Goal: Transaction & Acquisition: Purchase product/service

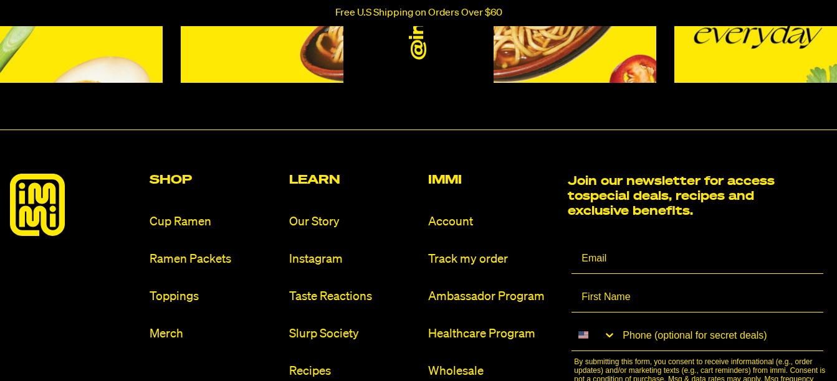
scroll to position [5616, 0]
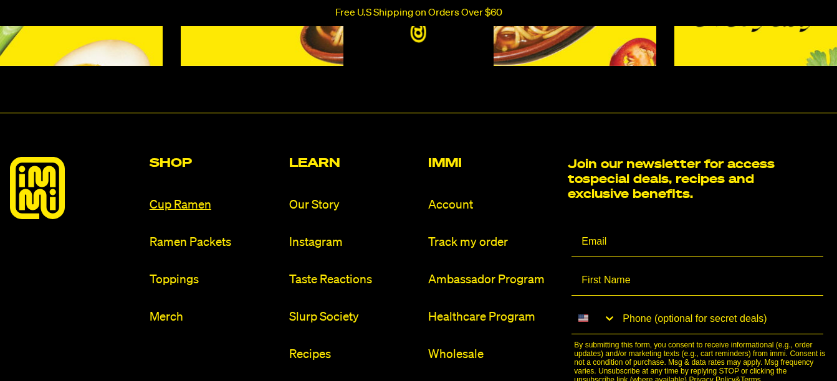
click at [199, 204] on link "Cup Ramen" at bounding box center [215, 205] width 130 height 17
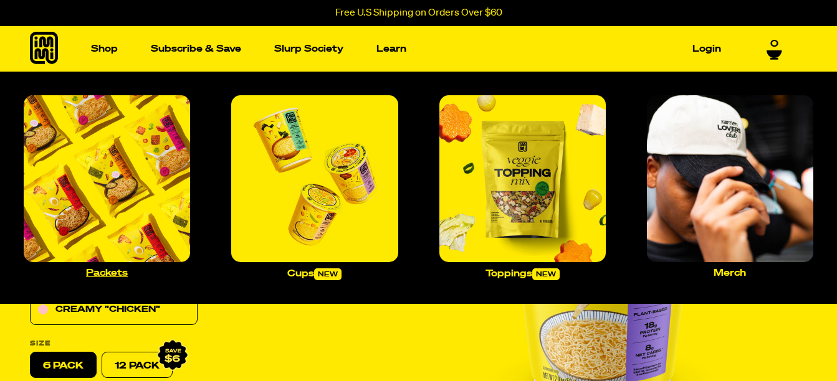
click at [90, 165] on img "Main navigation" at bounding box center [107, 178] width 166 height 166
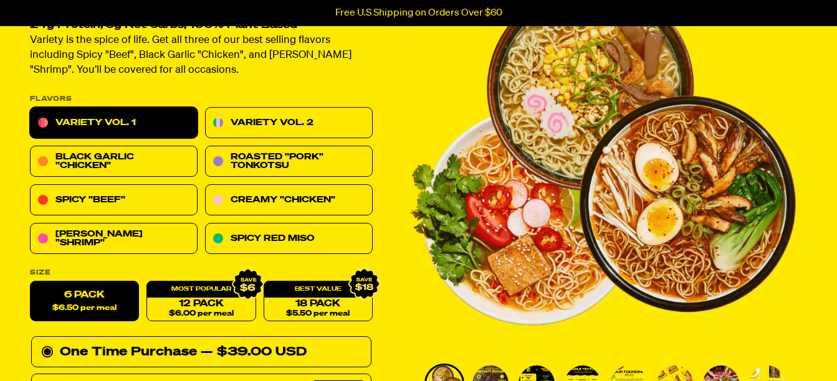
scroll to position [174, 0]
